Goal: Find specific page/section: Find specific page/section

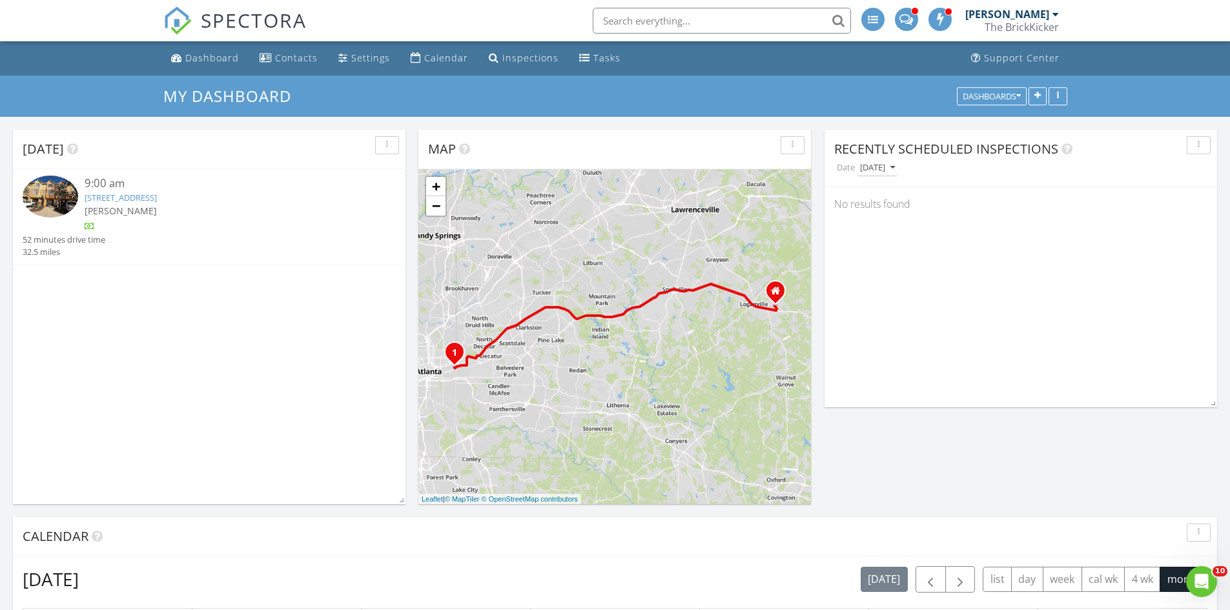
scroll to position [6, 6]
click at [157, 202] on link "[STREET_ADDRESS]" at bounding box center [121, 198] width 72 height 12
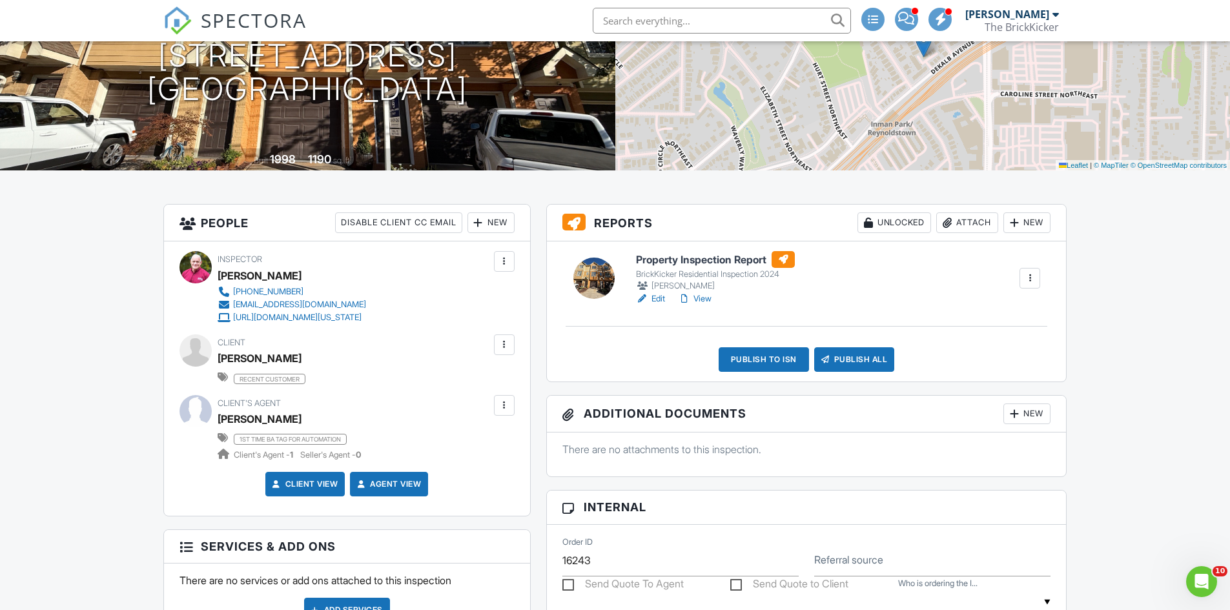
click at [693, 296] on link "View" at bounding box center [695, 298] width 34 height 13
